Goal: Task Accomplishment & Management: Complete application form

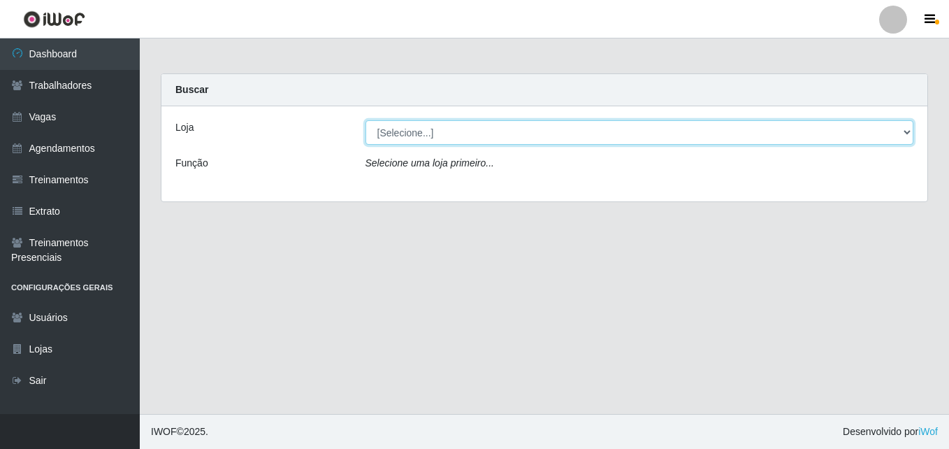
click at [432, 136] on select "[Selecione...] Bemais Supermercados - [GEOGRAPHIC_DATA]" at bounding box center [640, 132] width 549 height 24
select select "250"
click at [366, 120] on select "[Selecione...] Bemais Supermercados - [GEOGRAPHIC_DATA]" at bounding box center [640, 132] width 549 height 24
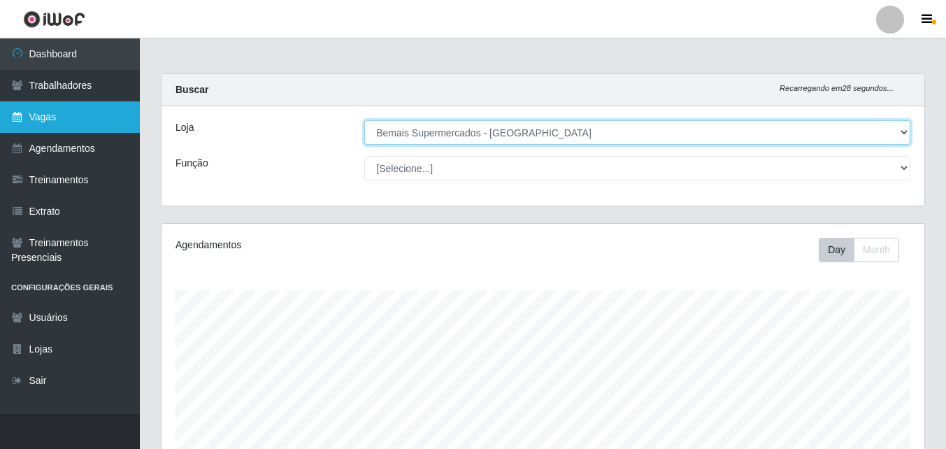
scroll to position [290, 763]
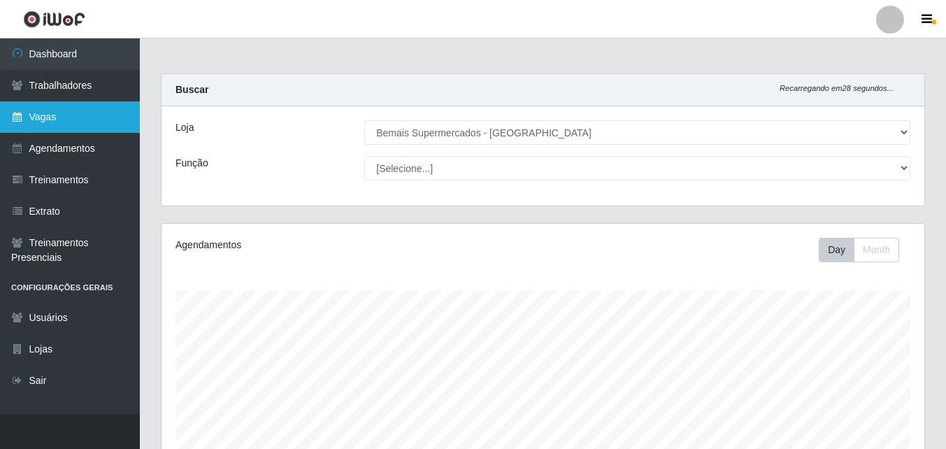
click at [91, 116] on link "Vagas" at bounding box center [70, 116] width 140 height 31
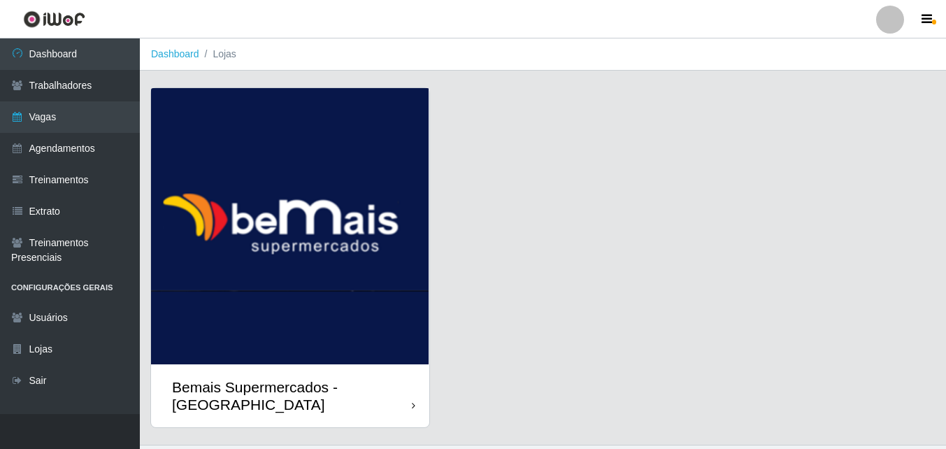
click at [403, 376] on div "Bemais Supermercados - [GEOGRAPHIC_DATA]" at bounding box center [290, 395] width 278 height 63
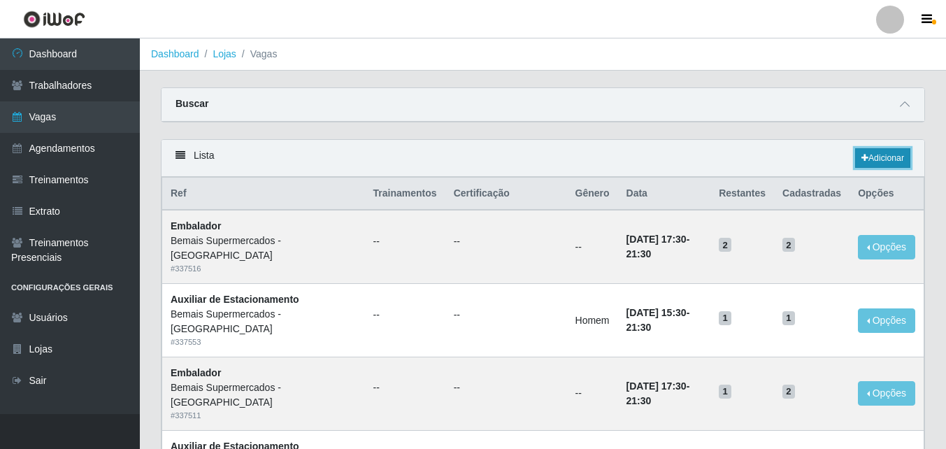
click at [887, 157] on link "Adicionar" at bounding box center [882, 158] width 55 height 20
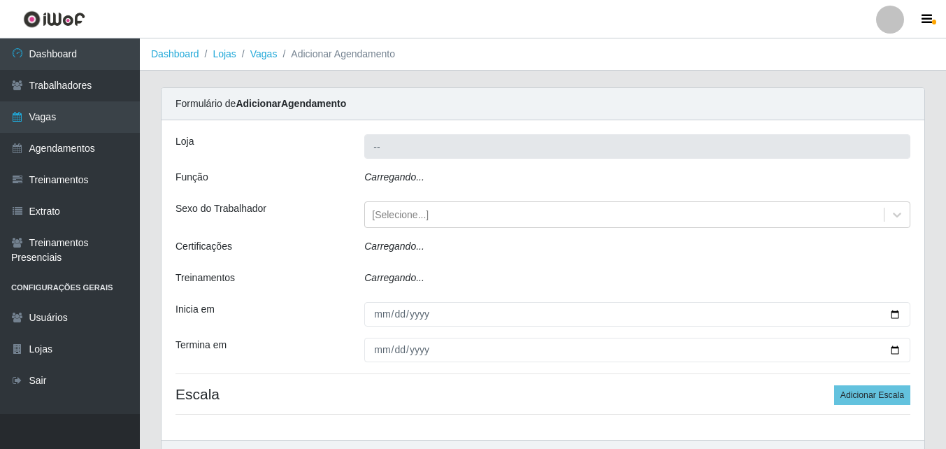
type input "Bemais Supermercados - [GEOGRAPHIC_DATA]"
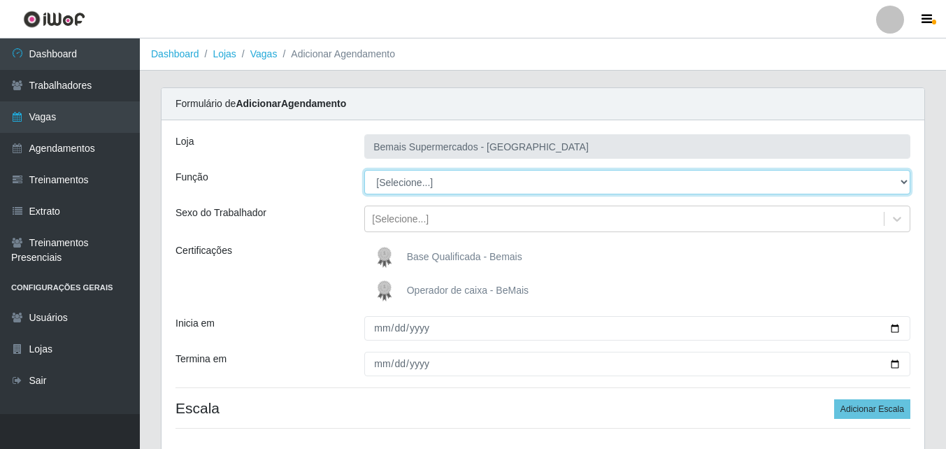
click at [557, 187] on select "[Selecione...] ASG ASG + ASG ++ Auxiliar de Estacionamento Auxiliar de Estacion…" at bounding box center [637, 182] width 546 height 24
select select "24"
click at [364, 170] on select "[Selecione...] ASG ASG + ASG ++ Auxiliar de Estacionamento Auxiliar de Estacion…" at bounding box center [637, 182] width 546 height 24
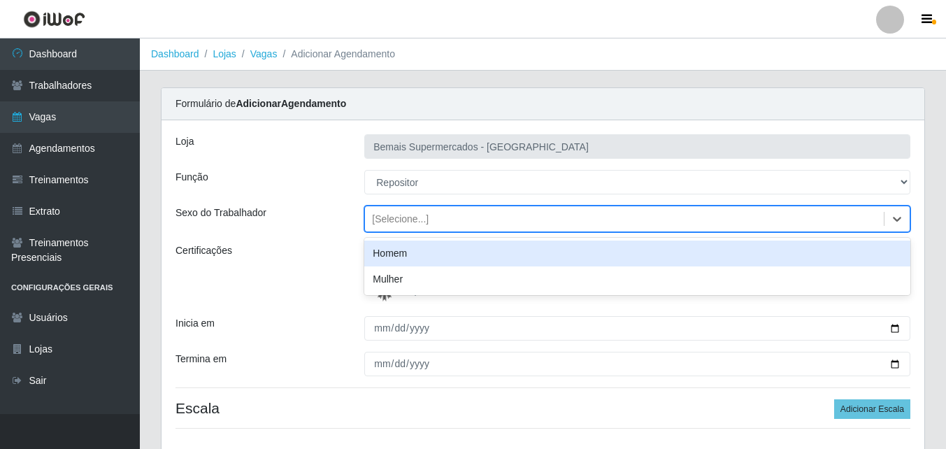
click at [420, 220] on div "[Selecione...]" at bounding box center [400, 219] width 57 height 15
click at [405, 252] on div "Homem" at bounding box center [637, 253] width 546 height 26
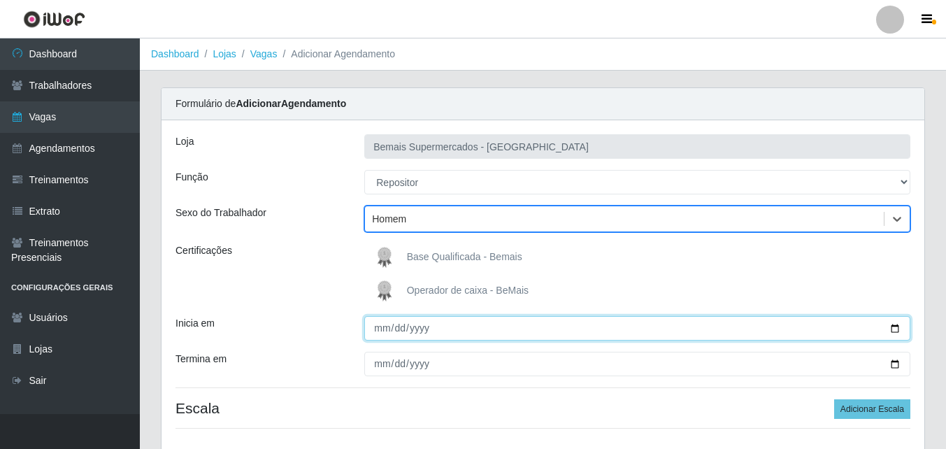
click at [381, 329] on input "Inicia em" at bounding box center [637, 328] width 546 height 24
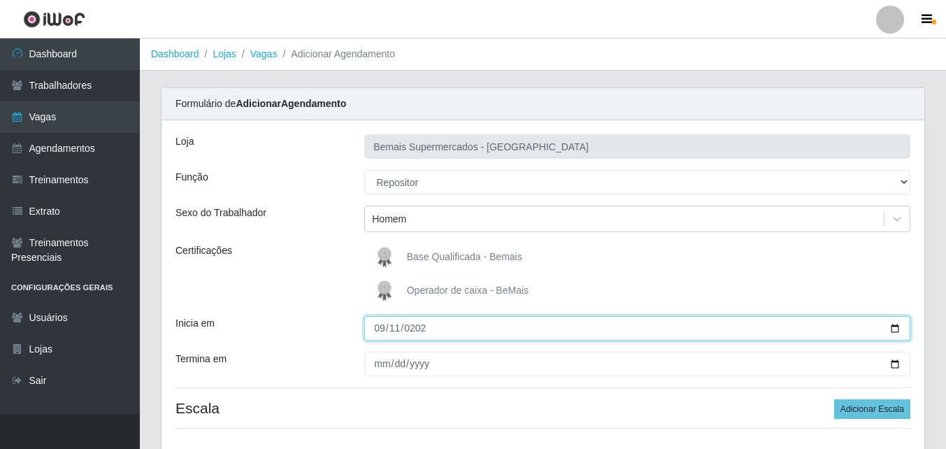
type input "[DATE]"
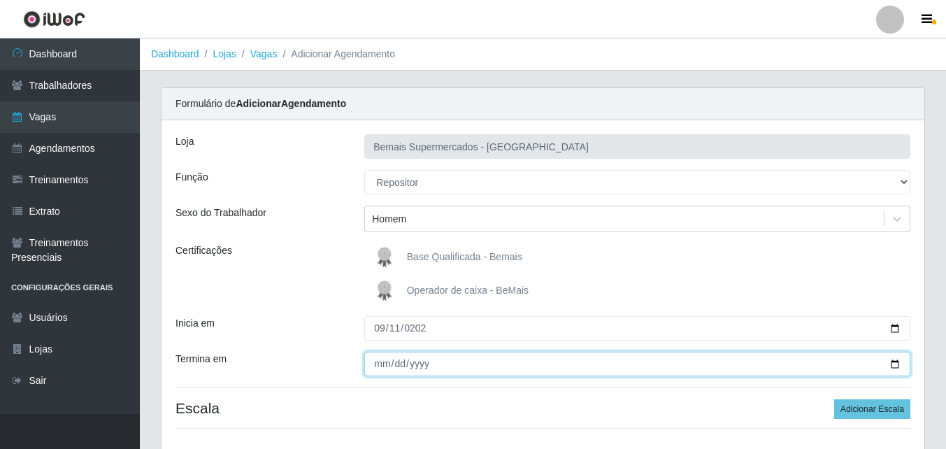
click at [381, 359] on input "Termina em" at bounding box center [637, 364] width 546 height 24
type input "[DATE]"
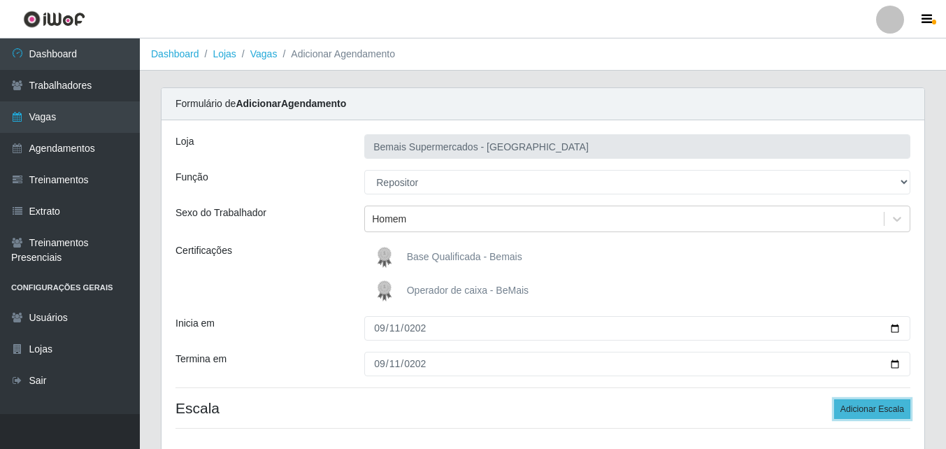
click at [876, 405] on button "Adicionar Escala" at bounding box center [872, 409] width 76 height 20
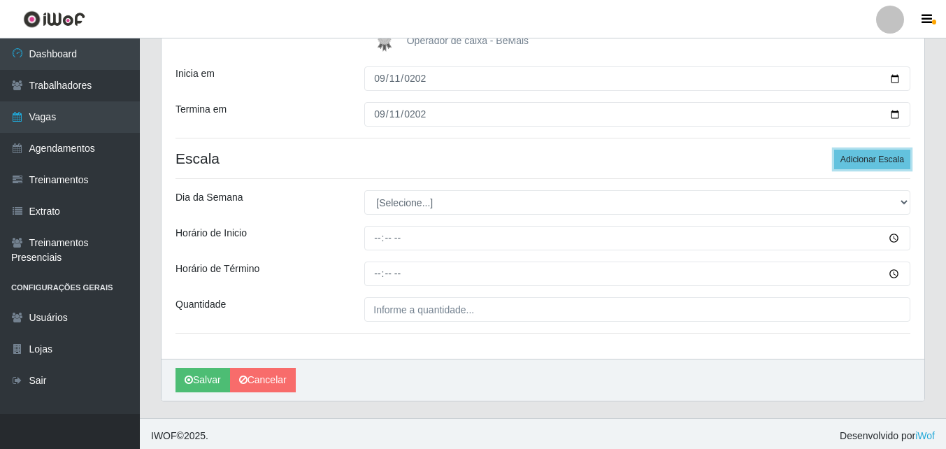
scroll to position [254, 0]
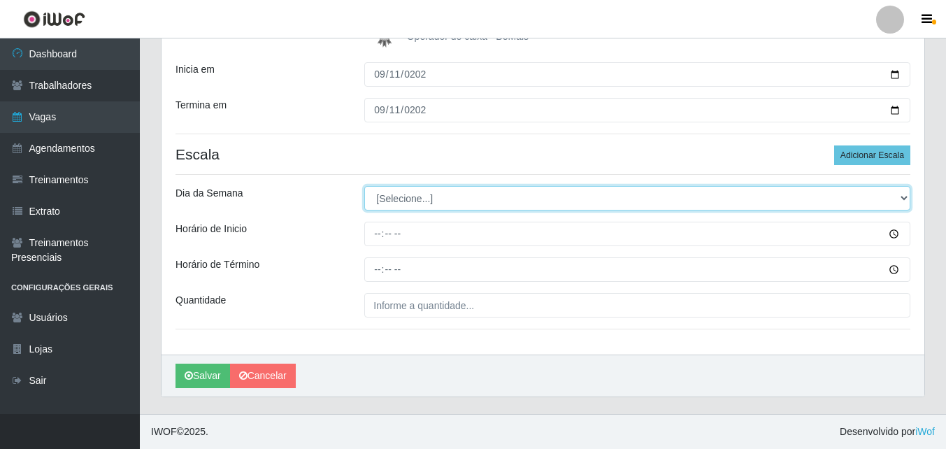
click at [454, 207] on select "[Selecione...] Segunda Terça Quarta Quinta Sexta Sábado Domingo" at bounding box center [637, 198] width 546 height 24
select select "4"
click at [364, 186] on select "[Selecione...] Segunda Terça Quarta Quinta Sexta Sábado Domingo" at bounding box center [637, 198] width 546 height 24
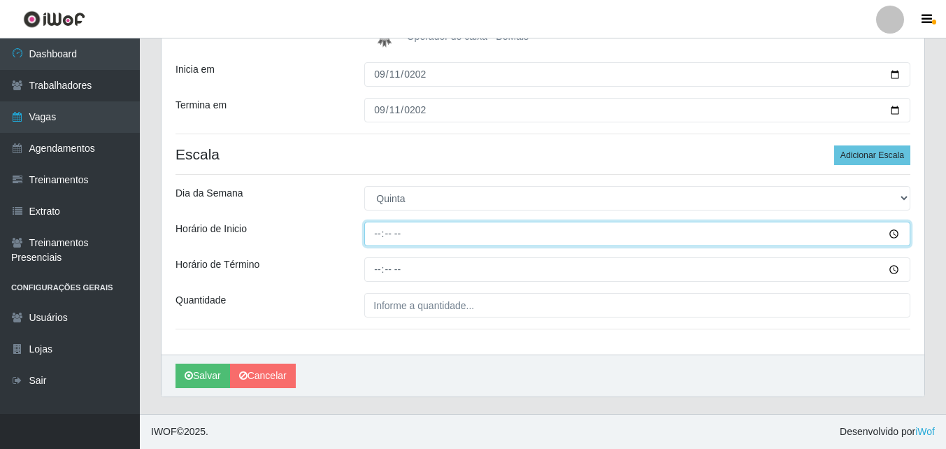
click at [375, 233] on input "Horário de Inicio" at bounding box center [637, 234] width 546 height 24
type input "15:00"
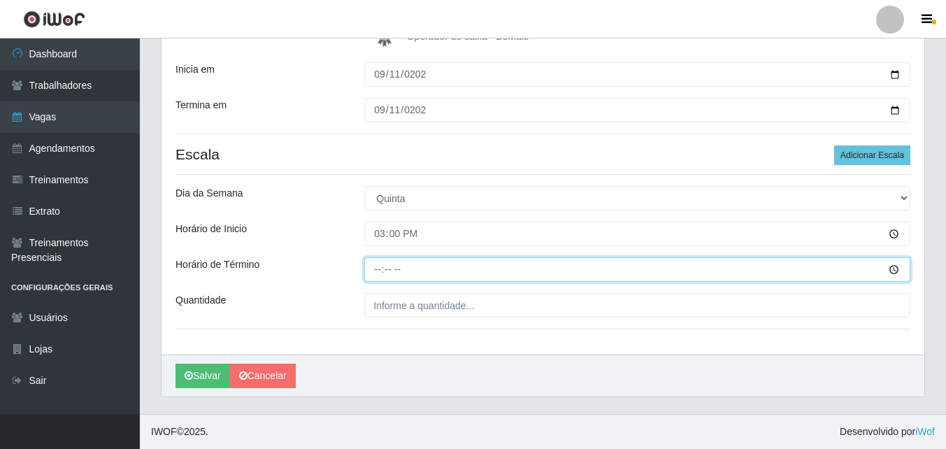
click at [378, 273] on input "Horário de Término" at bounding box center [637, 269] width 546 height 24
type input "21:00"
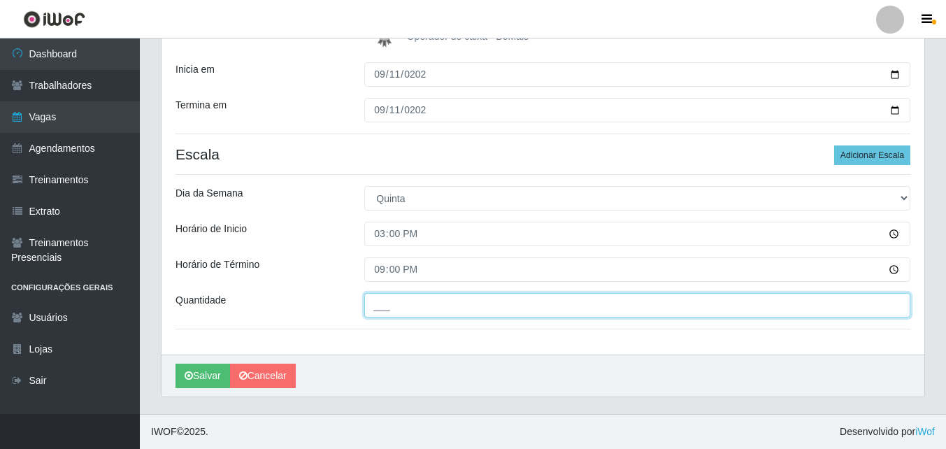
click at [415, 309] on input "___" at bounding box center [637, 305] width 546 height 24
type input "1__"
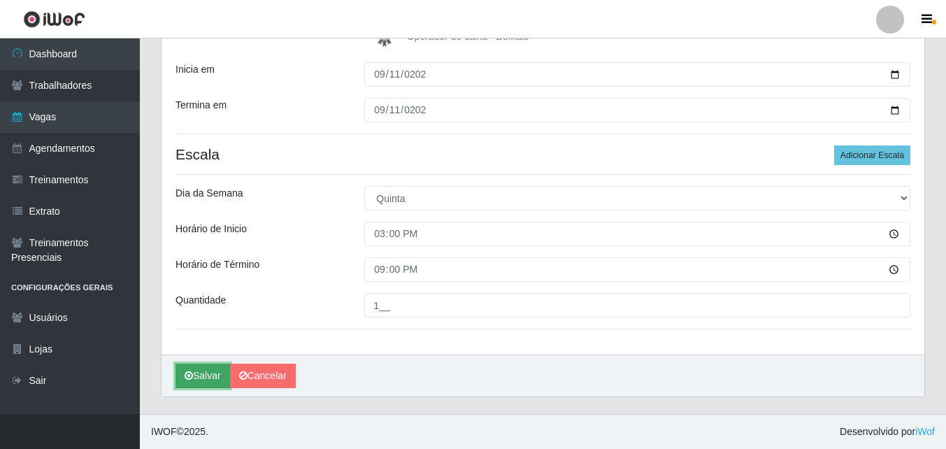
click at [203, 373] on button "Salvar" at bounding box center [202, 376] width 55 height 24
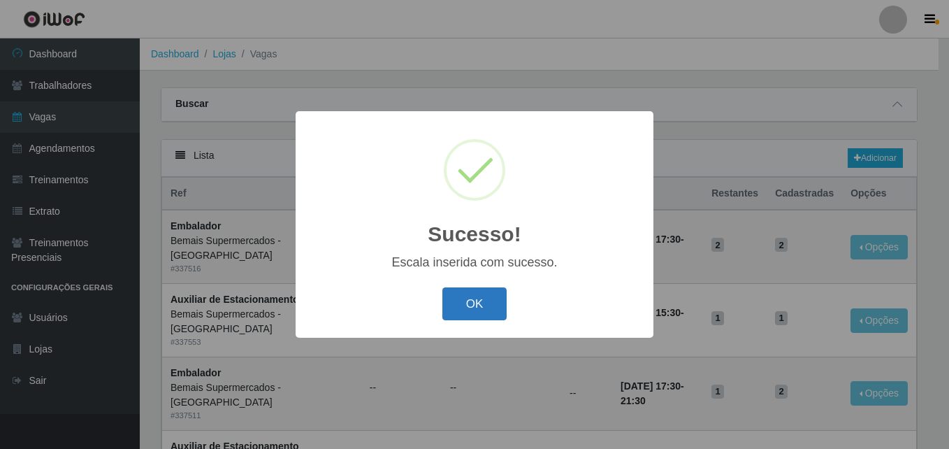
click at [469, 303] on button "OK" at bounding box center [475, 303] width 65 height 33
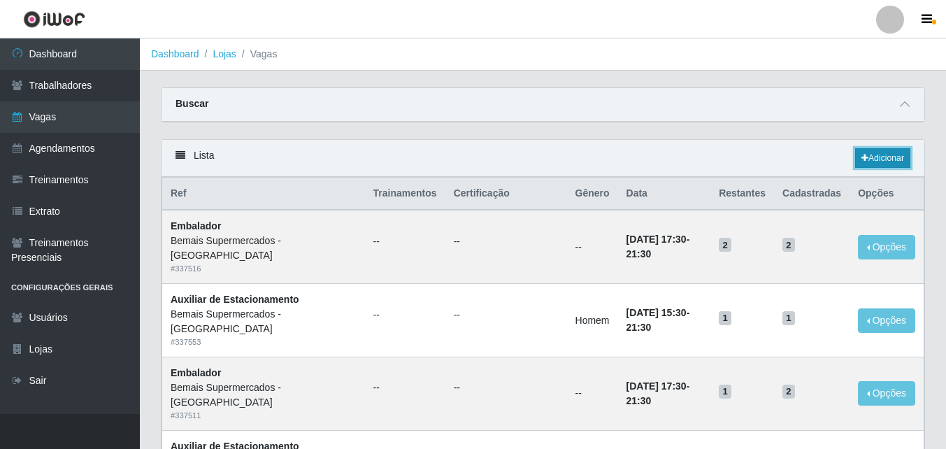
click at [893, 158] on link "Adicionar" at bounding box center [882, 158] width 55 height 20
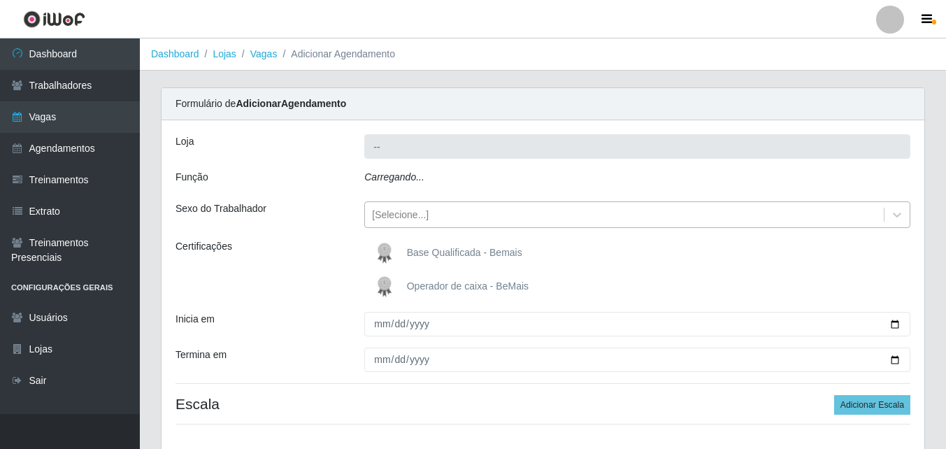
type input "Bemais Supermercados - [GEOGRAPHIC_DATA]"
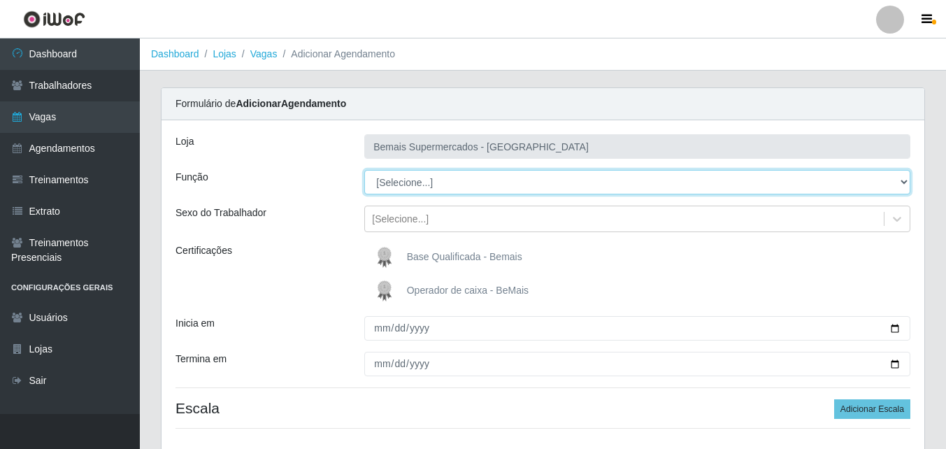
click at [434, 183] on select "[Selecione...] ASG ASG + ASG ++ Auxiliar de Estacionamento Auxiliar de Estacion…" at bounding box center [637, 182] width 546 height 24
select select "24"
click at [364, 170] on select "[Selecione...] ASG ASG + ASG ++ Auxiliar de Estacionamento Auxiliar de Estacion…" at bounding box center [637, 182] width 546 height 24
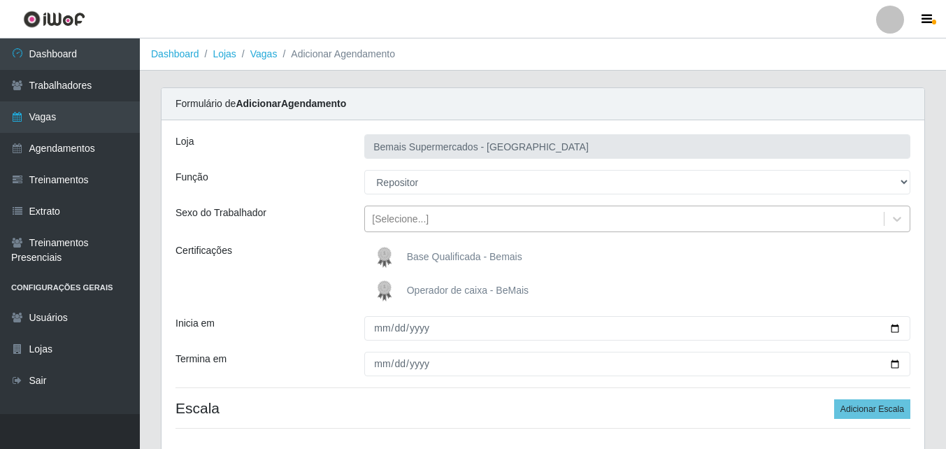
click at [422, 222] on div "[Selecione...]" at bounding box center [400, 219] width 57 height 15
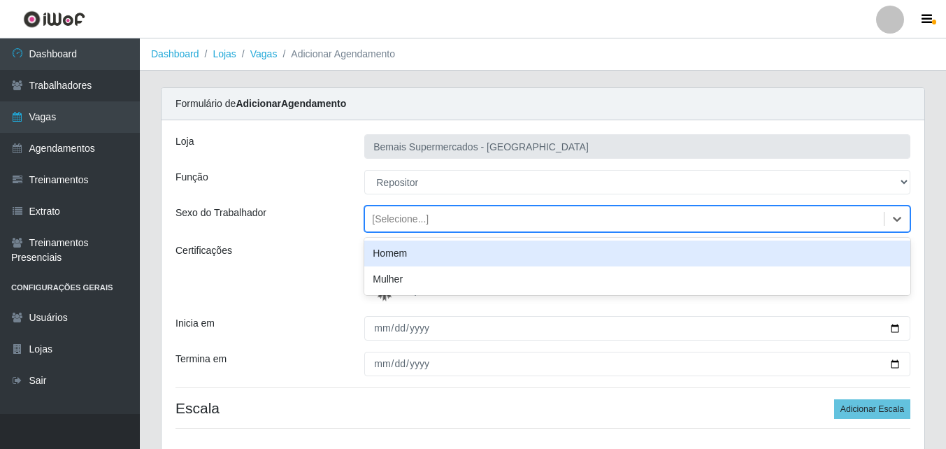
click at [413, 253] on div "Homem" at bounding box center [637, 253] width 546 height 26
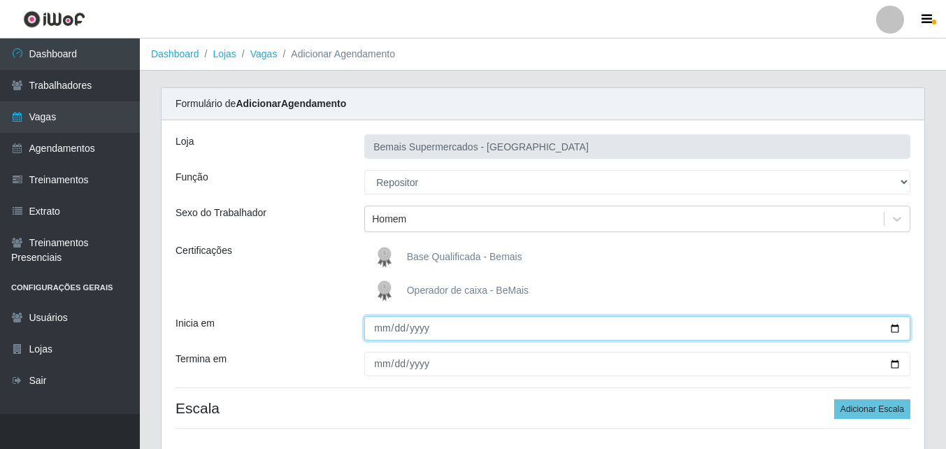
click at [382, 330] on input "Inicia em" at bounding box center [637, 328] width 546 height 24
type input "[DATE]"
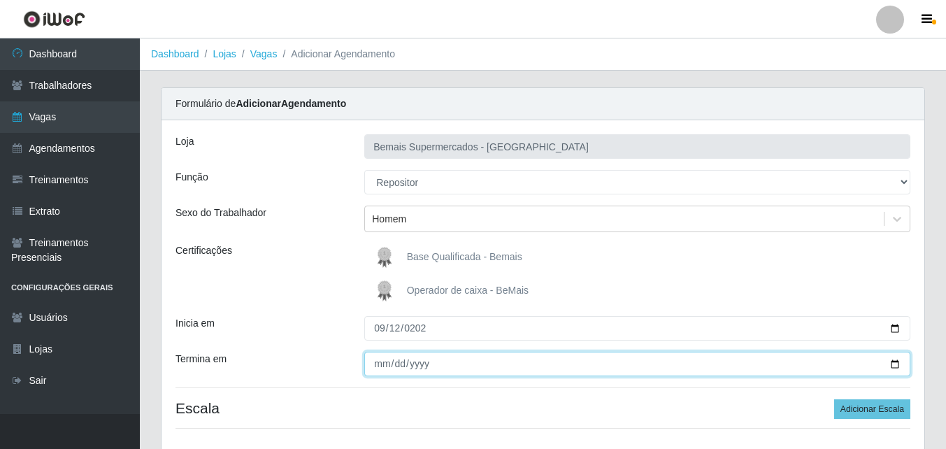
click at [379, 366] on input "Termina em" at bounding box center [637, 364] width 546 height 24
type input "[DATE]"
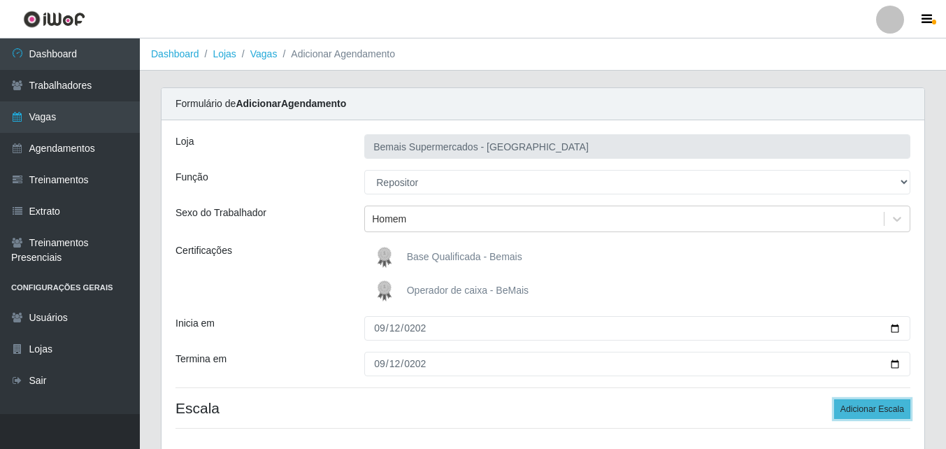
click at [868, 408] on button "Adicionar Escala" at bounding box center [872, 409] width 76 height 20
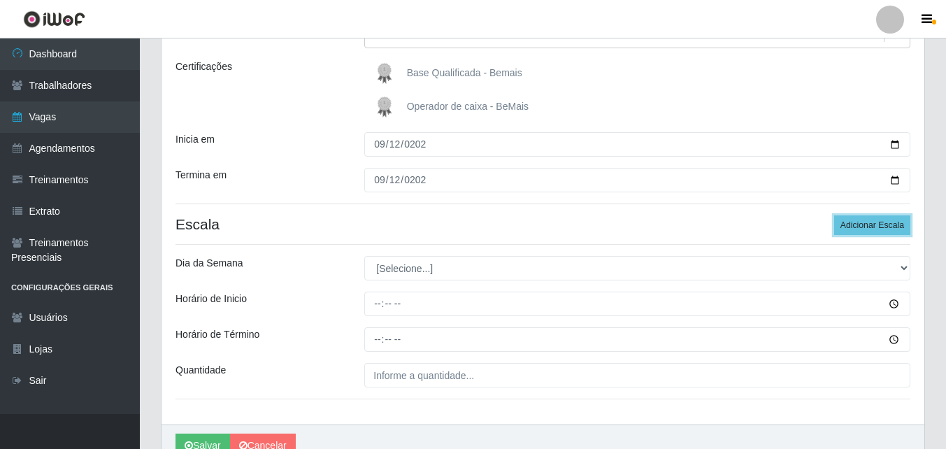
scroll to position [210, 0]
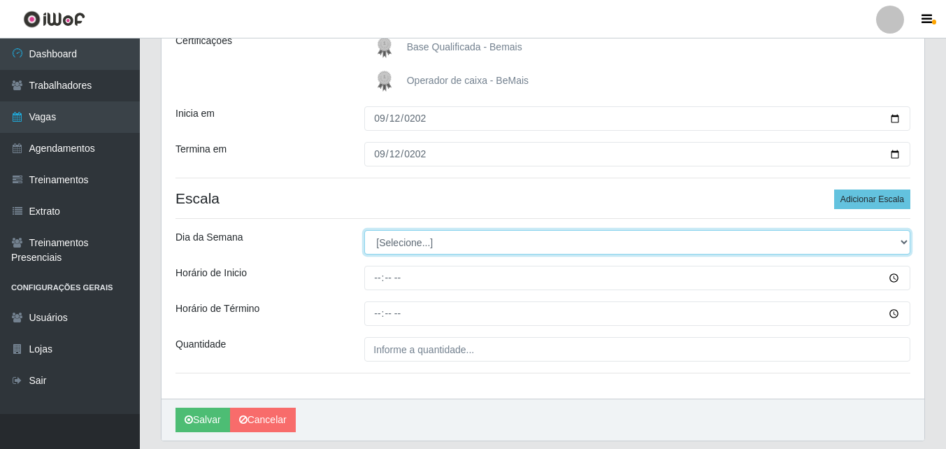
click at [443, 242] on select "[Selecione...] Segunda Terça Quarta Quinta Sexta Sábado Domingo" at bounding box center [637, 242] width 546 height 24
select select "5"
click at [364, 230] on select "[Selecione...] Segunda Terça Quarta Quinta Sexta Sábado Domingo" at bounding box center [637, 242] width 546 height 24
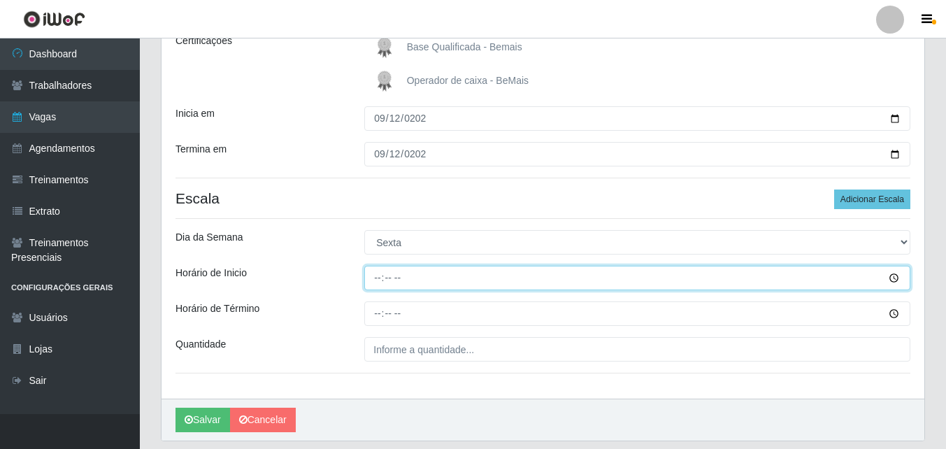
click at [378, 278] on input "Horário de Inicio" at bounding box center [637, 278] width 546 height 24
type input "15:00"
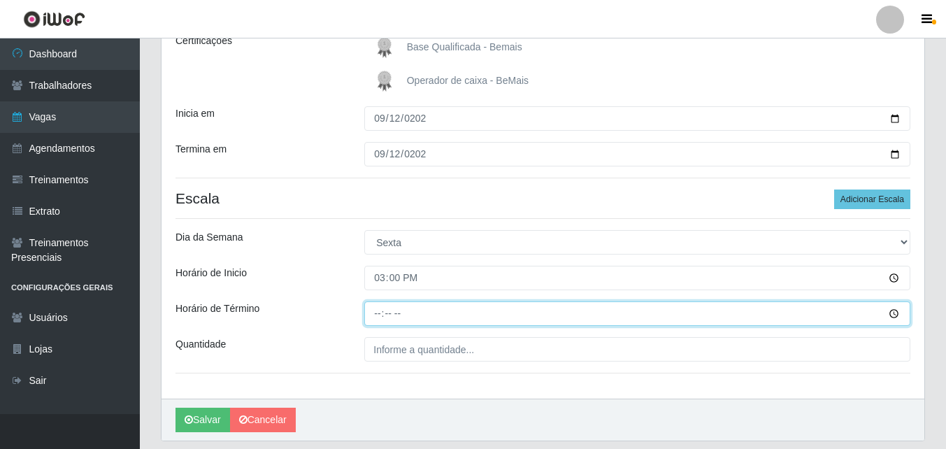
click at [377, 309] on input "Horário de Término" at bounding box center [637, 313] width 546 height 24
type input "21:00"
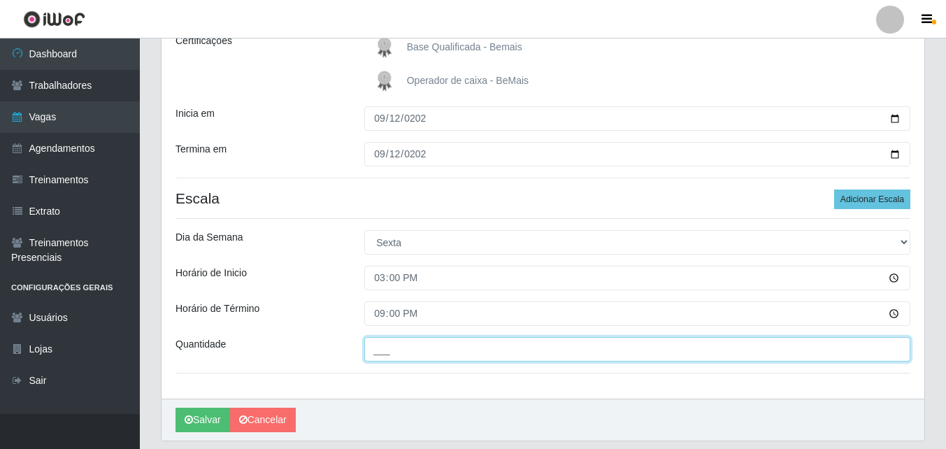
click at [400, 353] on input "___" at bounding box center [637, 349] width 546 height 24
type input "1__"
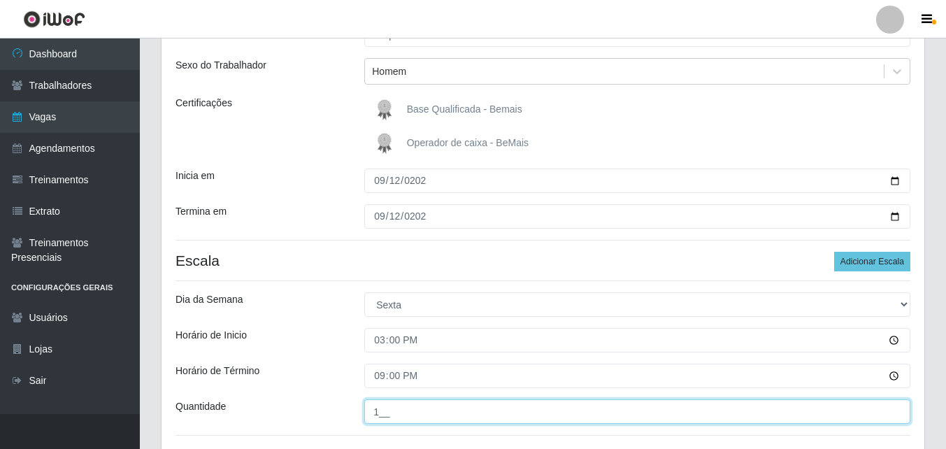
scroll to position [254, 0]
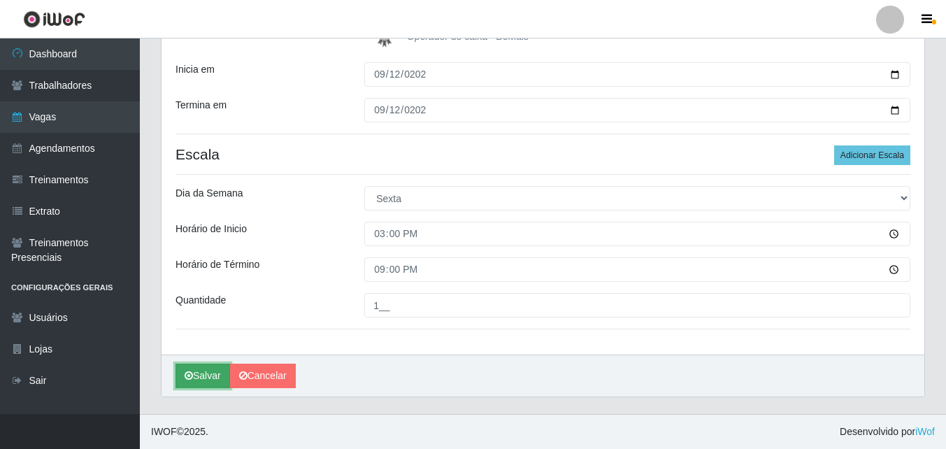
click at [207, 371] on button "Salvar" at bounding box center [202, 376] width 55 height 24
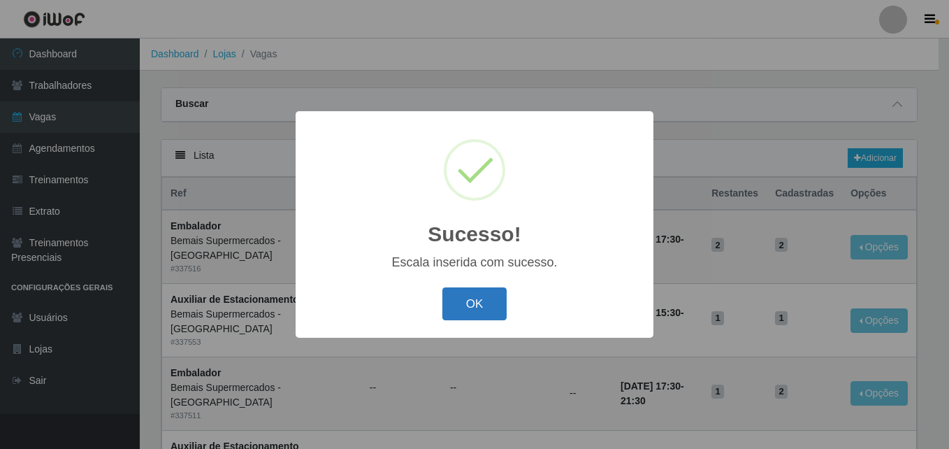
click at [490, 297] on button "OK" at bounding box center [475, 303] width 65 height 33
